Goal: Task Accomplishment & Management: Use online tool/utility

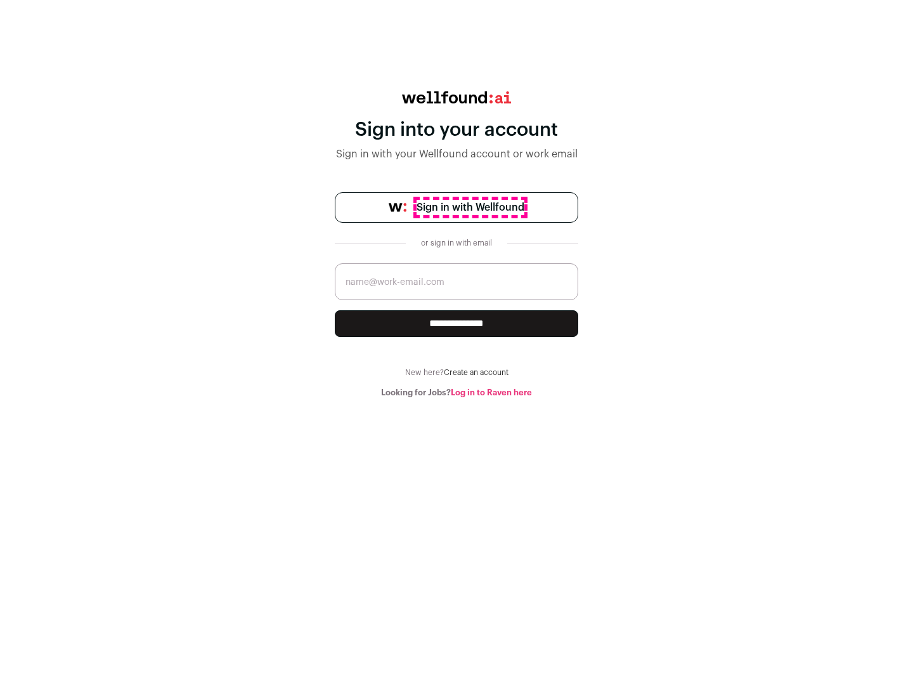
click at [470, 207] on span "Sign in with Wellfound" at bounding box center [471, 207] width 108 height 15
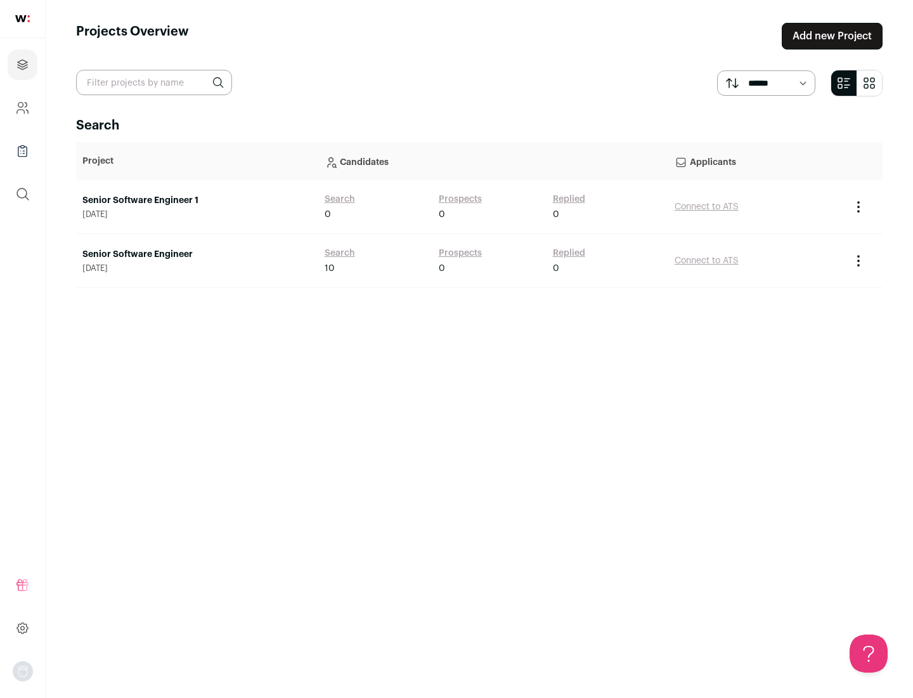
click at [197, 254] on link "Senior Software Engineer" at bounding box center [197, 254] width 230 height 13
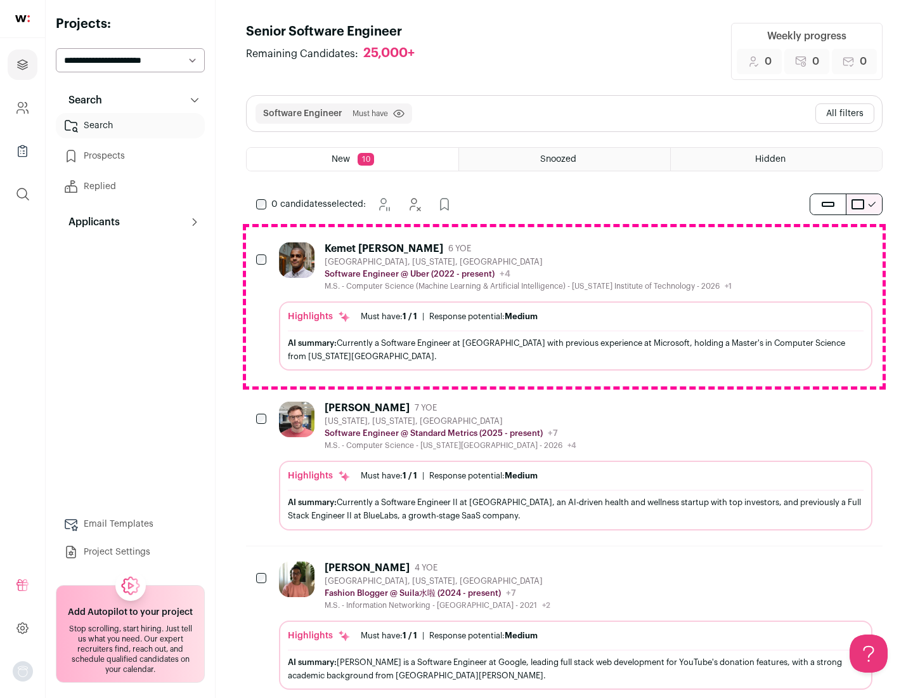
click at [564, 306] on div "Highlights Must have: 1 / 1 How many must haves have been fulfilled? | Response…" at bounding box center [576, 335] width 594 height 69
